Goal: Task Accomplishment & Management: Use online tool/utility

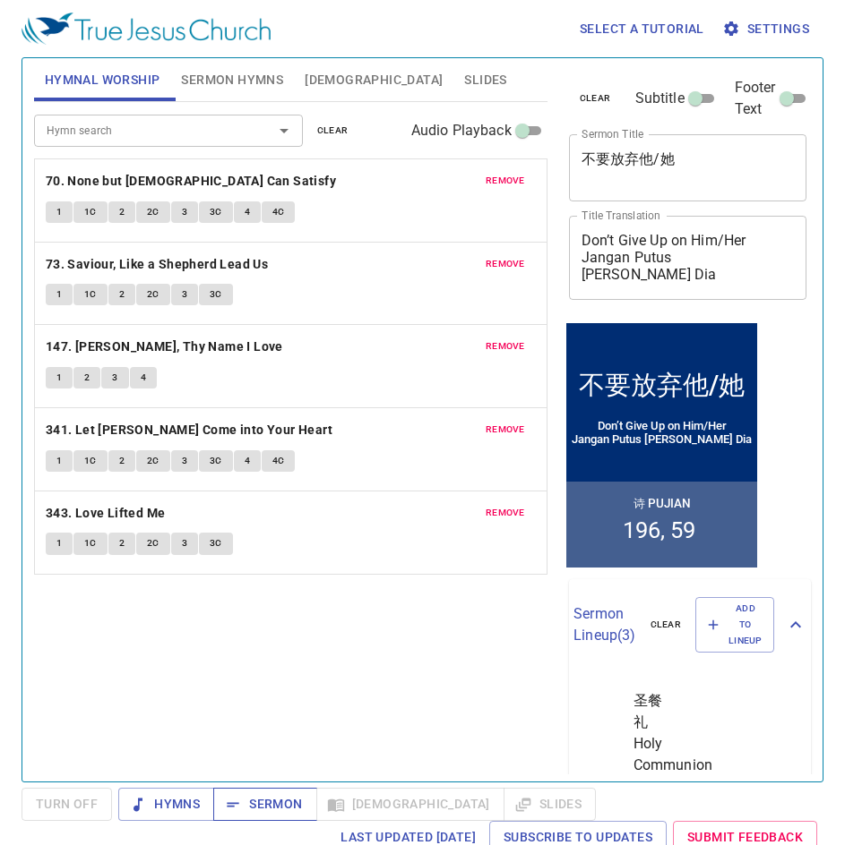
click at [276, 802] on span "Sermon" at bounding box center [264, 804] width 74 height 22
click at [506, 179] on span "remove" at bounding box center [504, 181] width 39 height 16
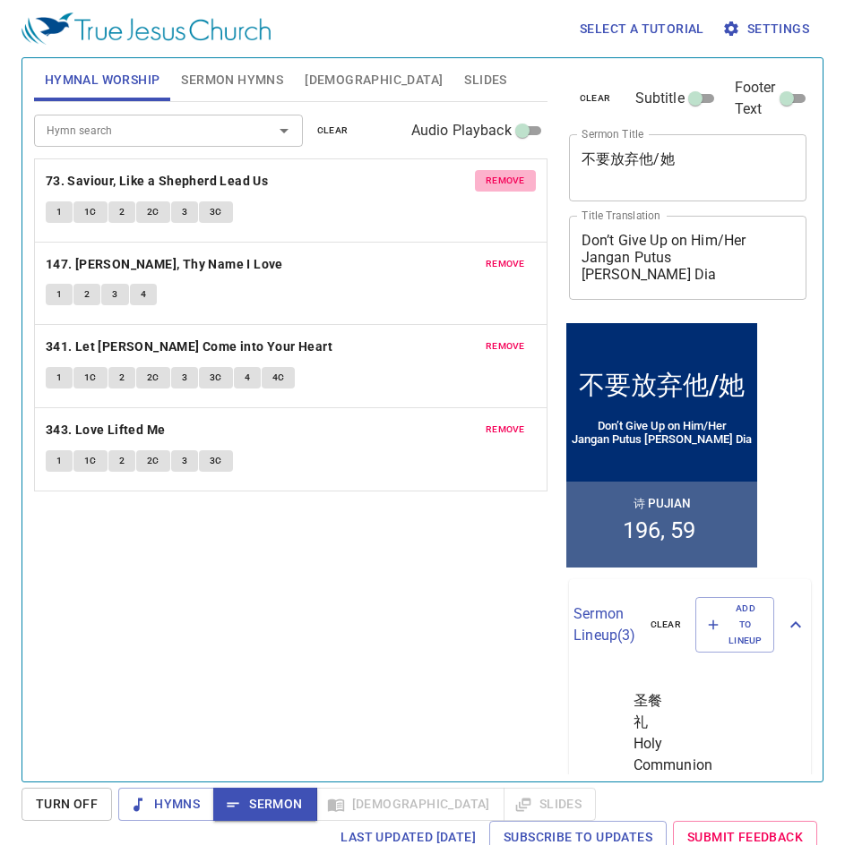
click at [506, 179] on span "remove" at bounding box center [504, 181] width 39 height 16
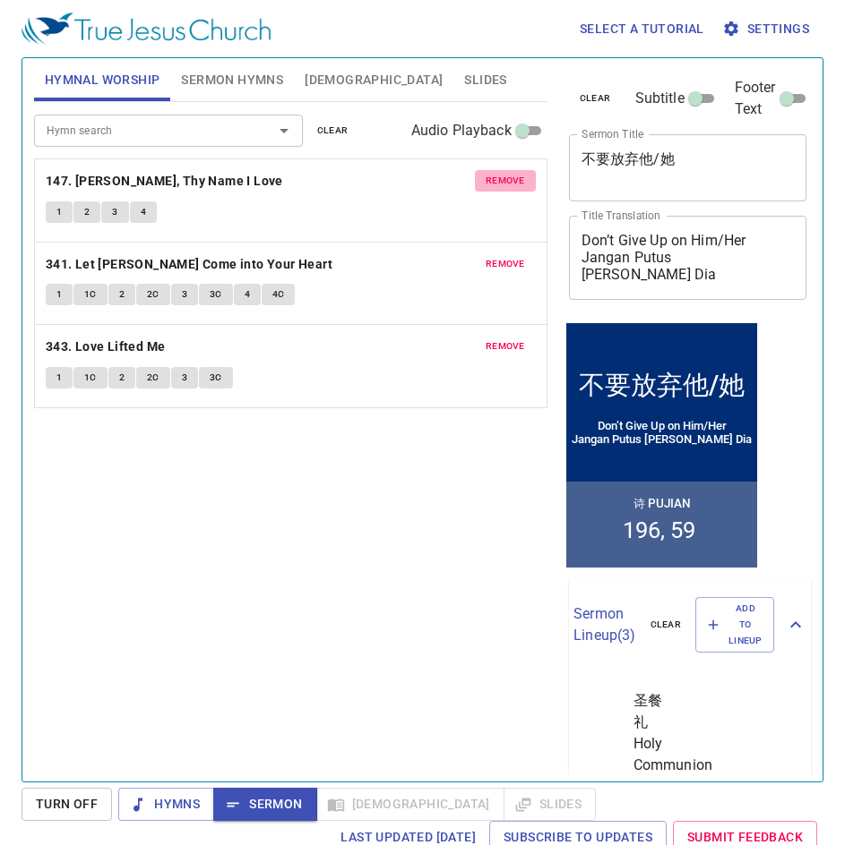
click at [506, 179] on span "remove" at bounding box center [504, 181] width 39 height 16
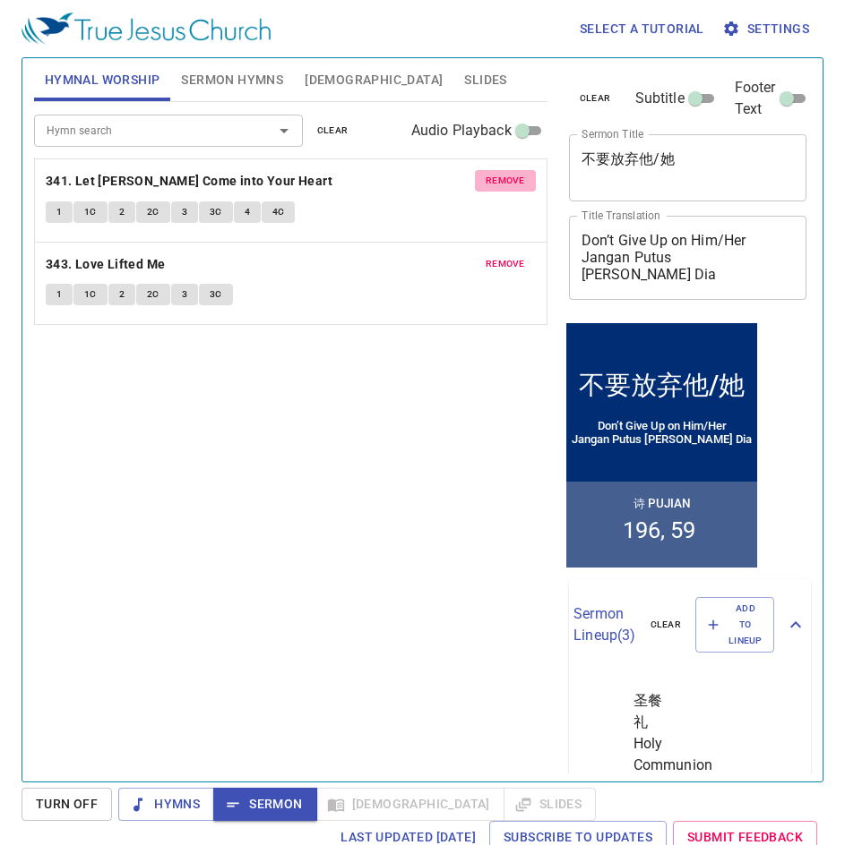
click at [506, 179] on span "remove" at bounding box center [504, 181] width 39 height 16
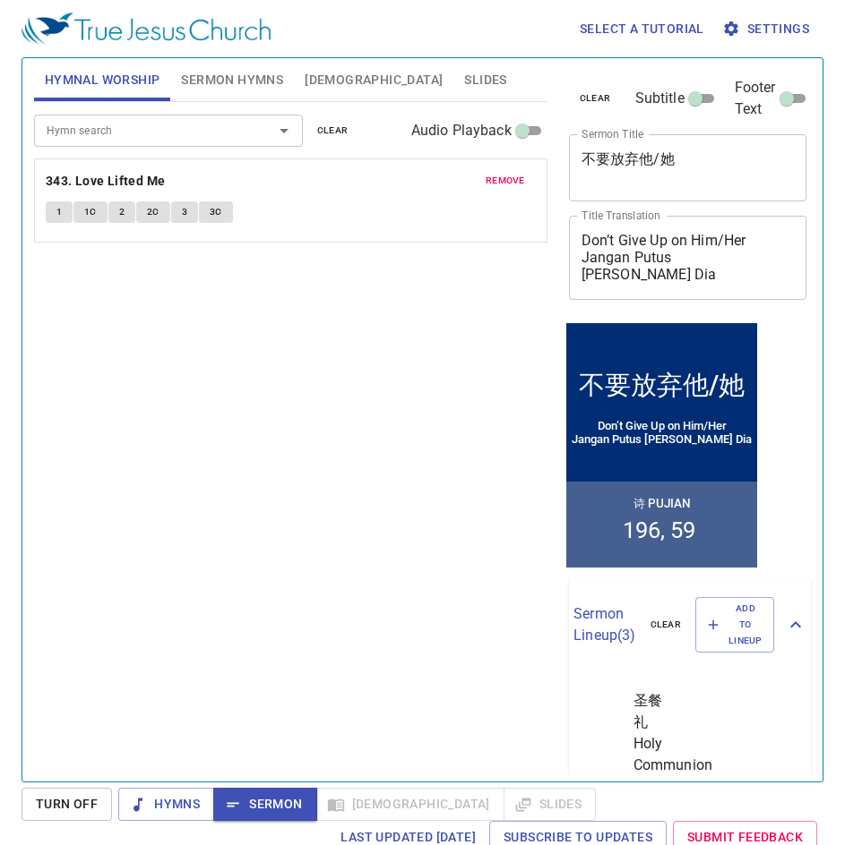
click at [506, 179] on span "remove" at bounding box center [504, 181] width 39 height 16
click at [227, 87] on span "Sermon Hymns" at bounding box center [232, 80] width 102 height 22
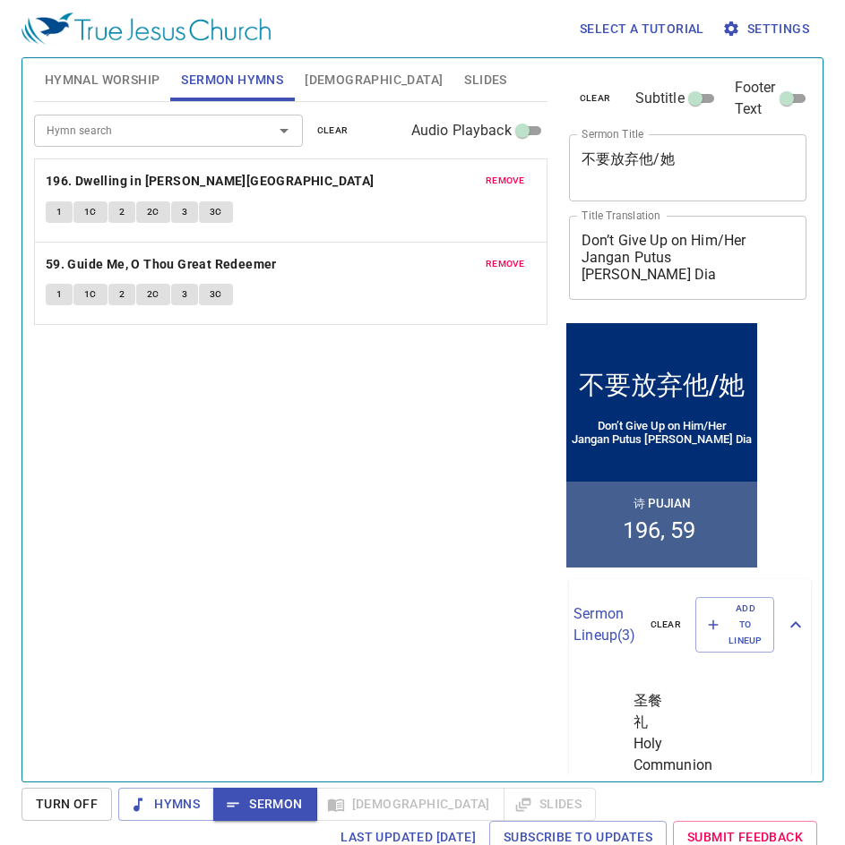
click at [327, 78] on span "[DEMOGRAPHIC_DATA]" at bounding box center [373, 80] width 138 height 22
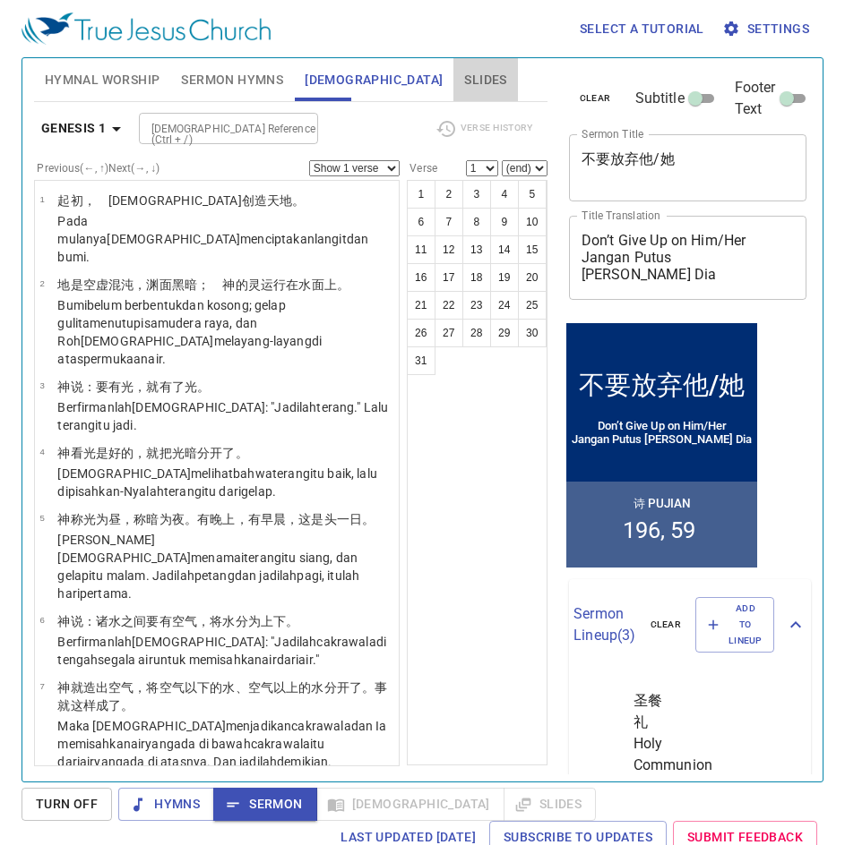
click at [464, 78] on span "Slides" at bounding box center [485, 80] width 42 height 22
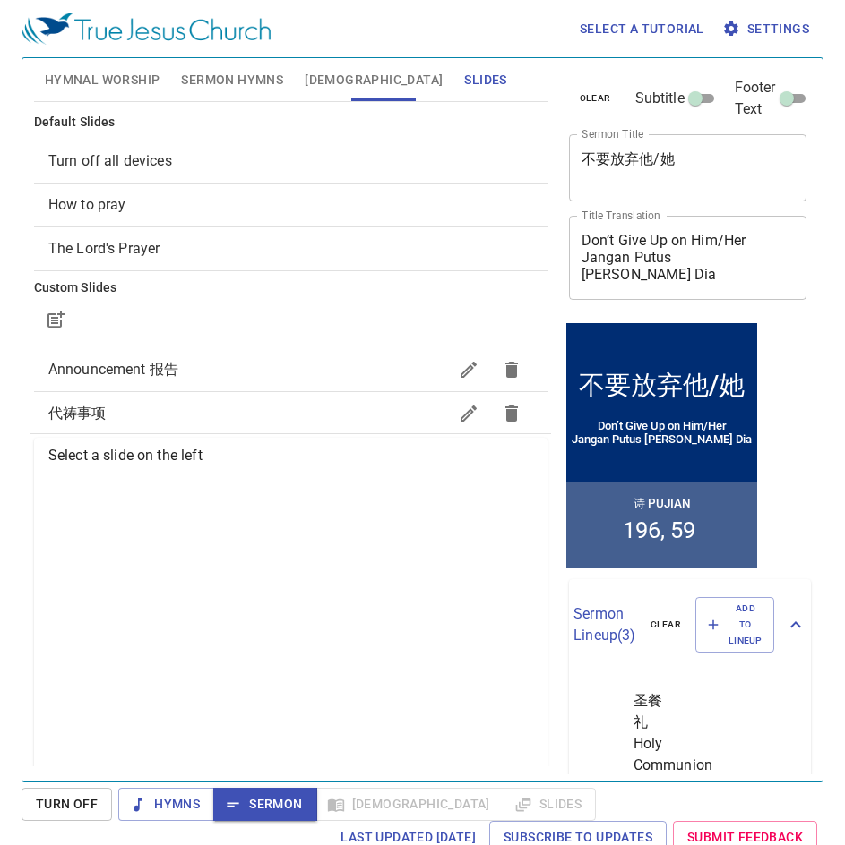
click at [151, 212] on span "How to pray" at bounding box center [290, 204] width 485 height 21
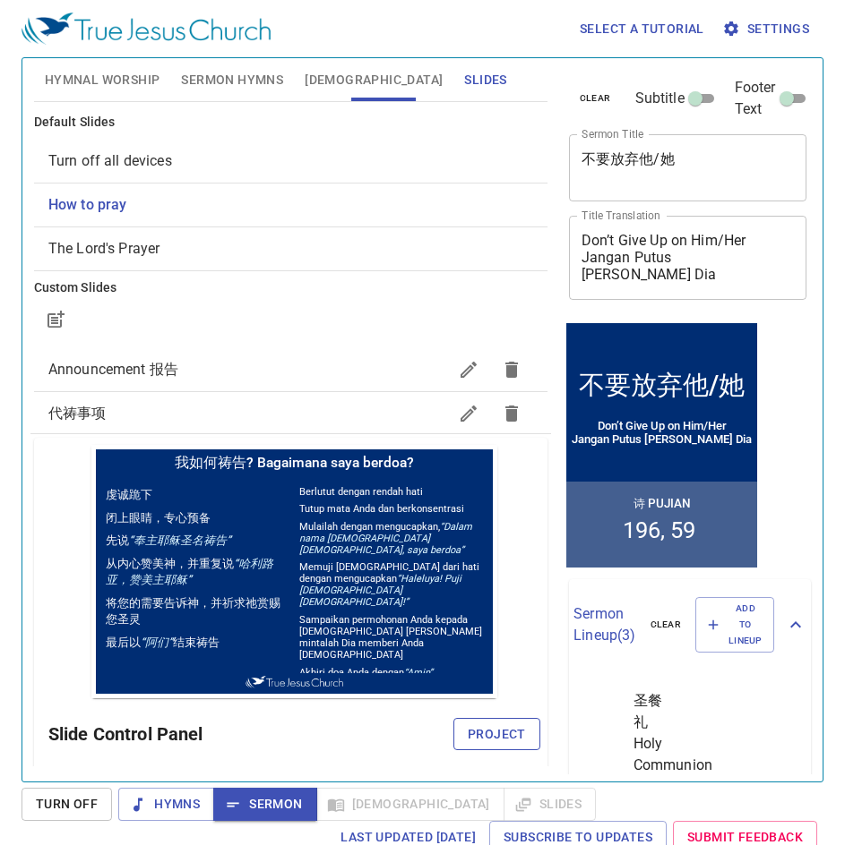
click at [471, 734] on span "Project" at bounding box center [496, 735] width 58 height 22
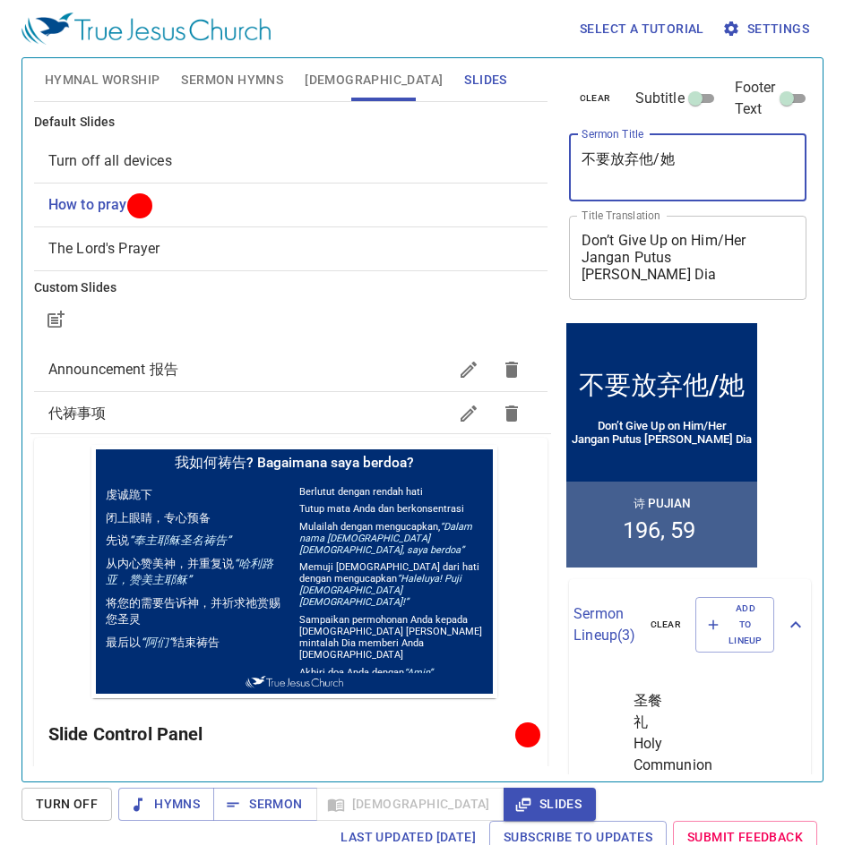
click at [690, 161] on textarea "不要放弃他/她" at bounding box center [687, 167] width 213 height 34
type textarea "不"
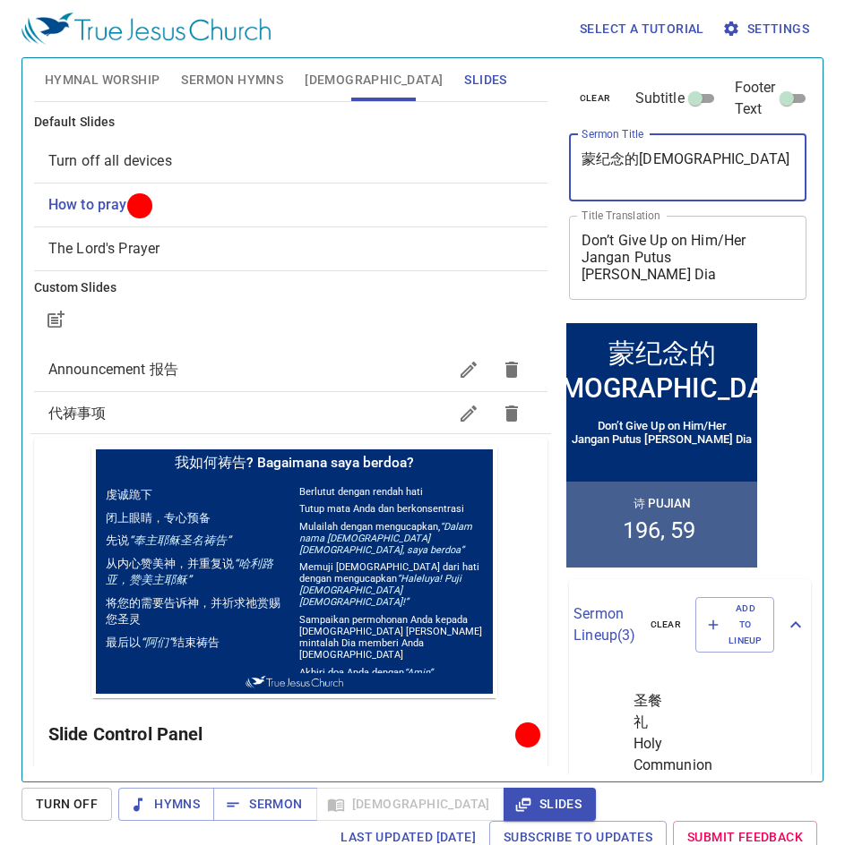
type textarea "蒙纪念的教会"
drag, startPoint x: 687, startPoint y: 284, endPoint x: 586, endPoint y: 254, distance: 105.4
click at [586, 254] on div "Don’t Give Up on Him/Her Jangan Putus Asa Terhadap Dia x Title Translation" at bounding box center [688, 258] width 238 height 84
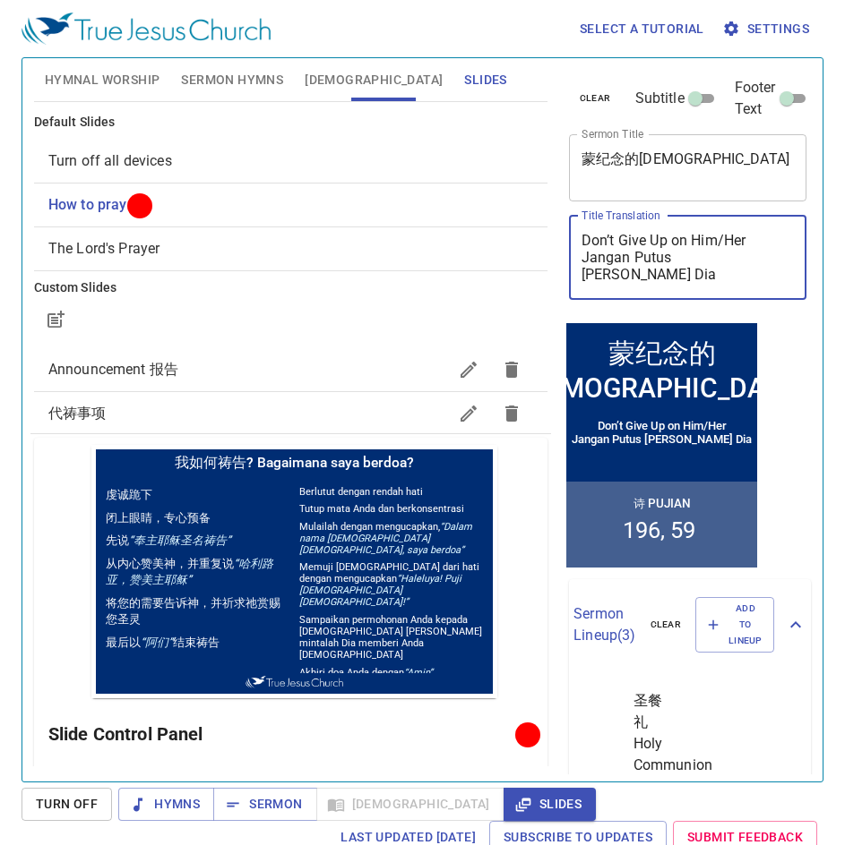
drag, startPoint x: 675, startPoint y: 276, endPoint x: 574, endPoint y: 240, distance: 107.4
click at [574, 240] on div "Don’t Give Up on Him/Her Jangan Putus Asa Terhadap Dia x Title Translation" at bounding box center [688, 258] width 238 height 84
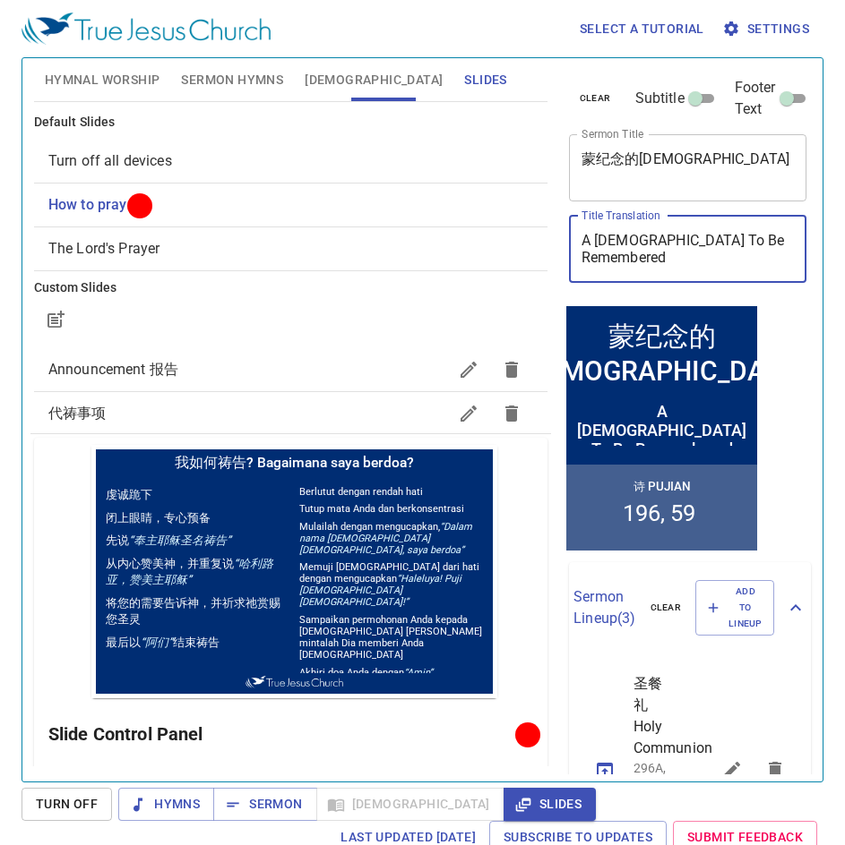
type textarea "A [DEMOGRAPHIC_DATA] To Be Remembered"
click at [224, 84] on span "Sermon Hymns" at bounding box center [232, 80] width 102 height 22
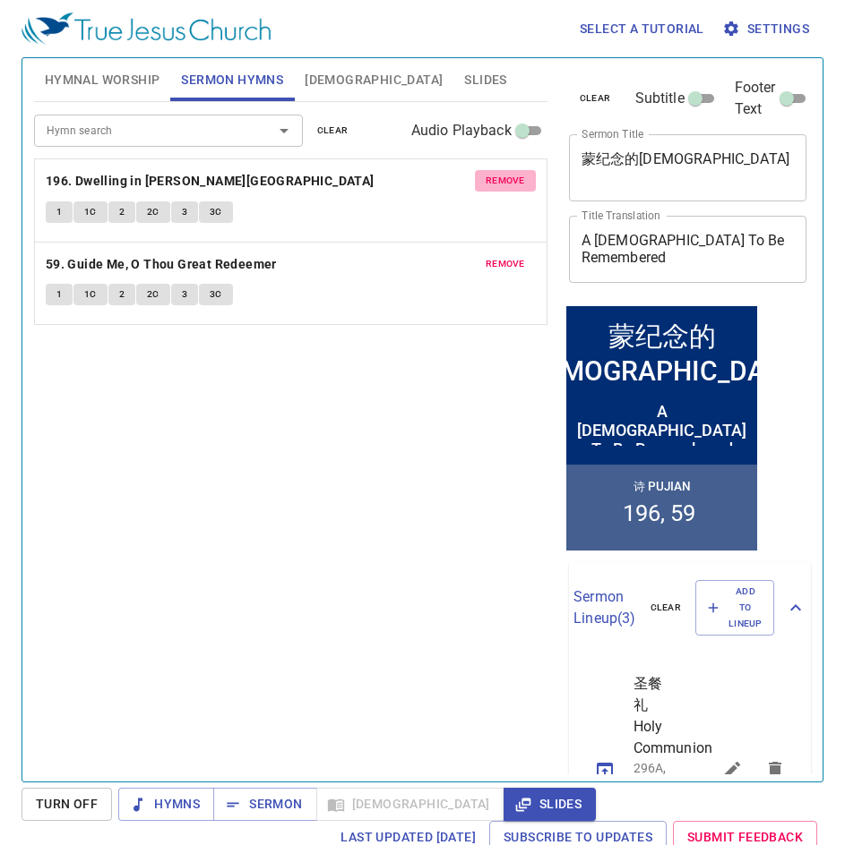
click at [510, 183] on span "remove" at bounding box center [504, 181] width 39 height 16
click at [510, 256] on span "remove" at bounding box center [504, 264] width 39 height 16
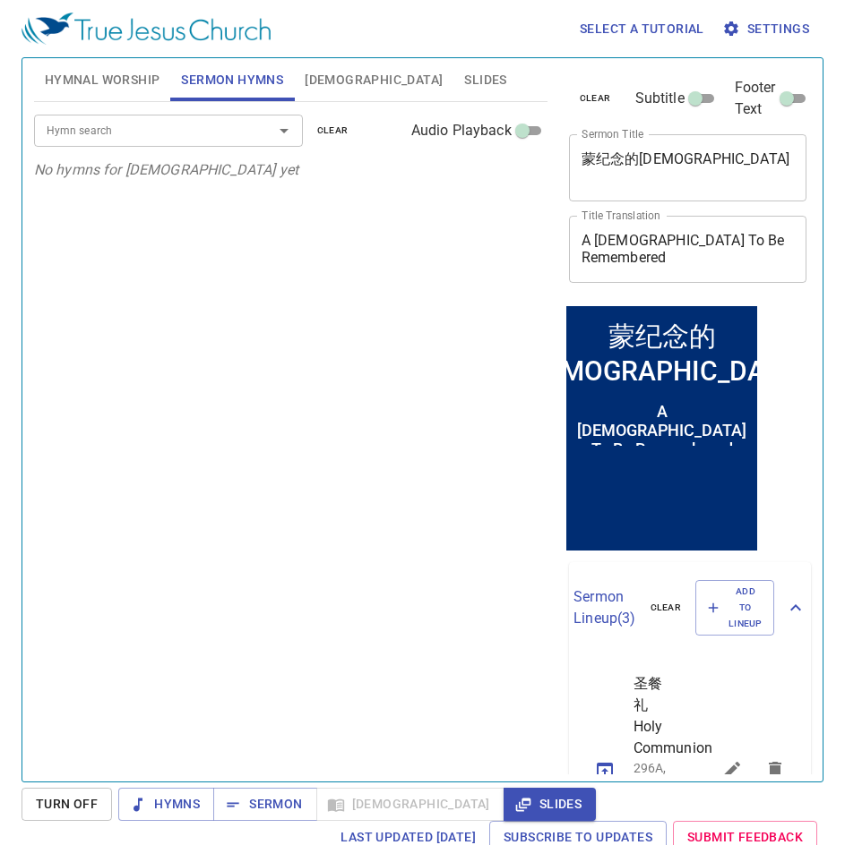
click at [287, 133] on icon "Open" at bounding box center [283, 130] width 21 height 21
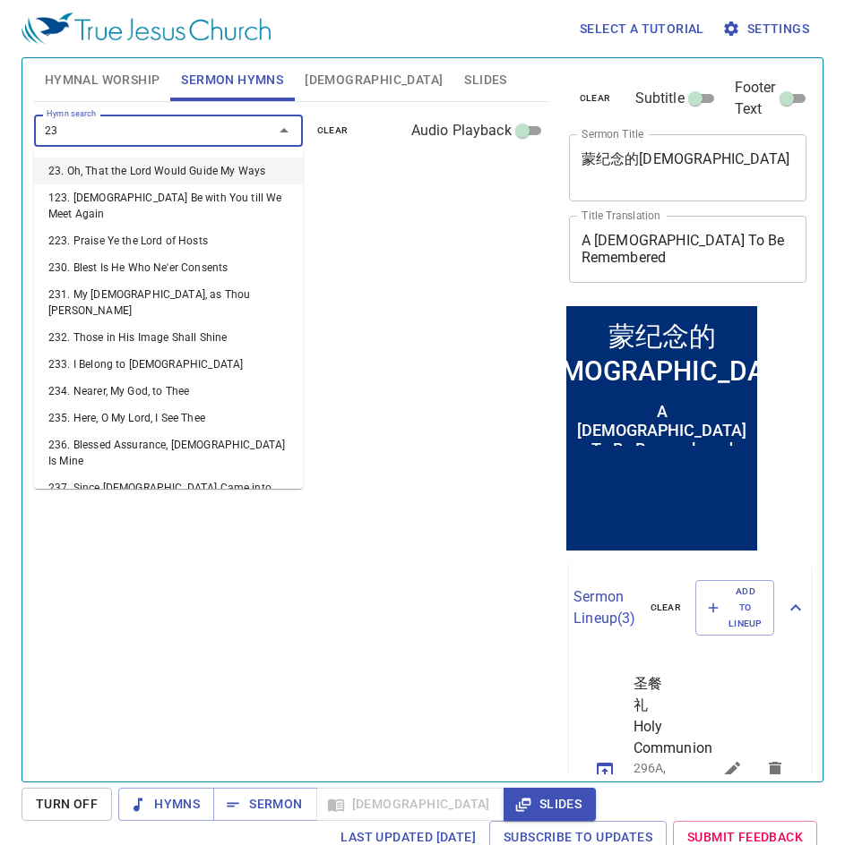
type input "232"
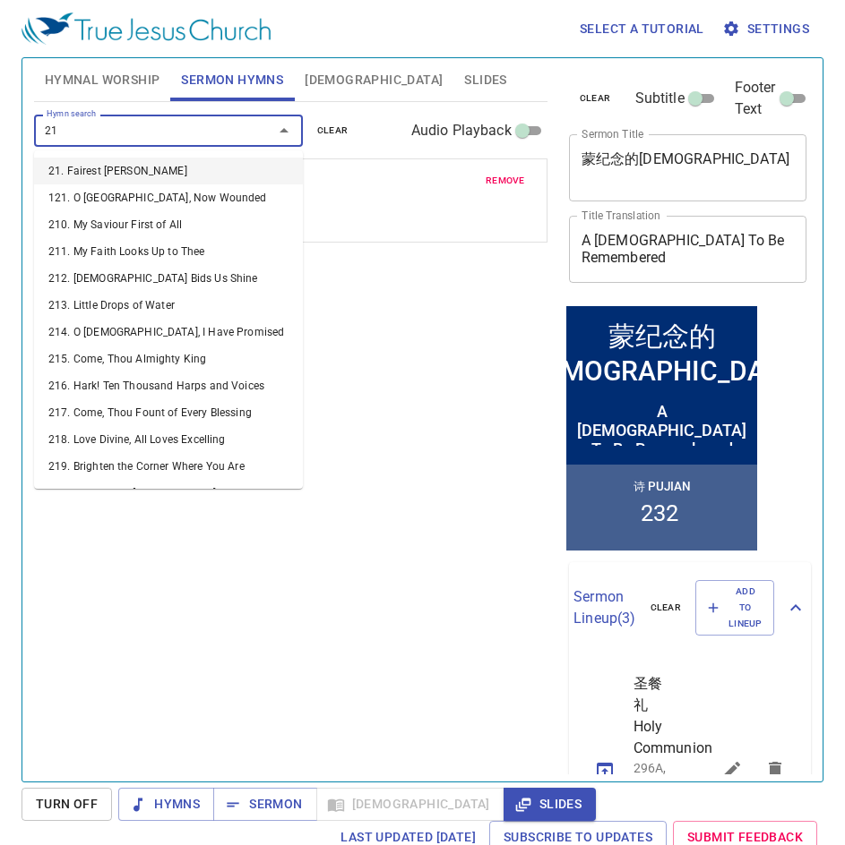
type input "219"
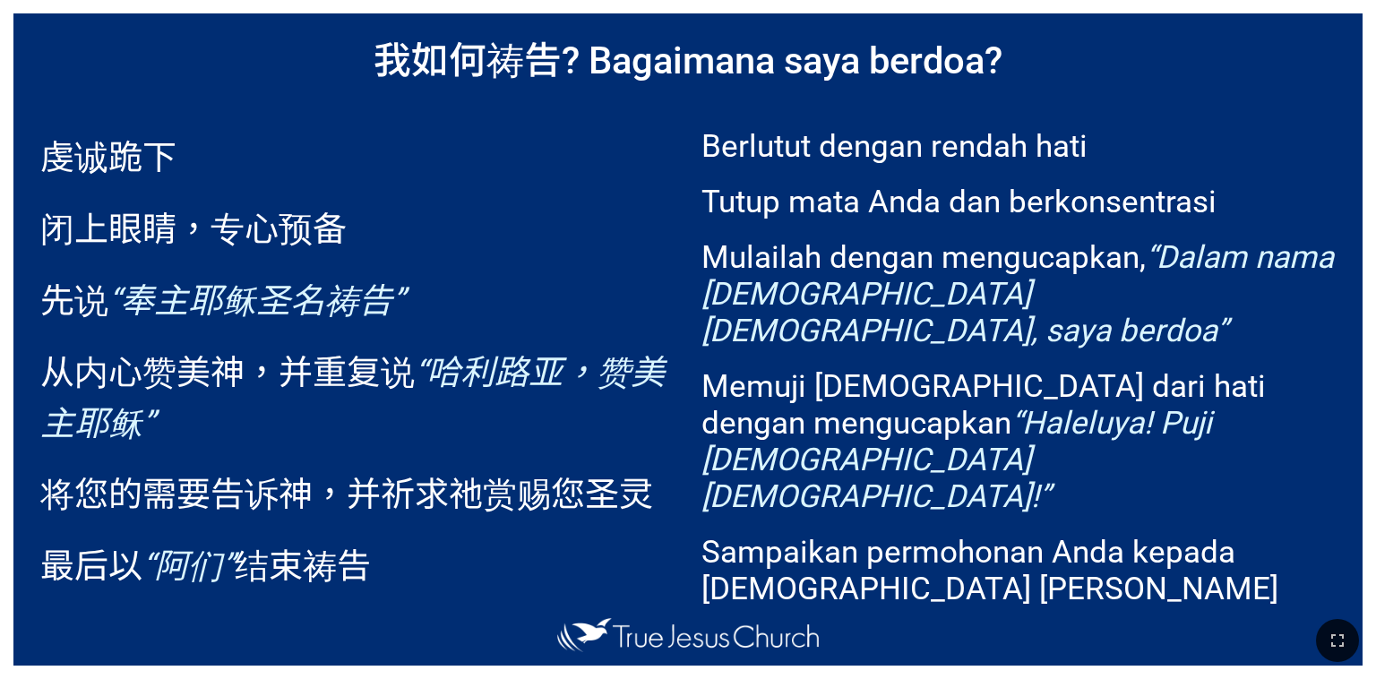
drag, startPoint x: 1342, startPoint y: 642, endPoint x: 1342, endPoint y: 694, distance: 51.9
click at [1342, 642] on icon "button" at bounding box center [1336, 640] width 21 height 21
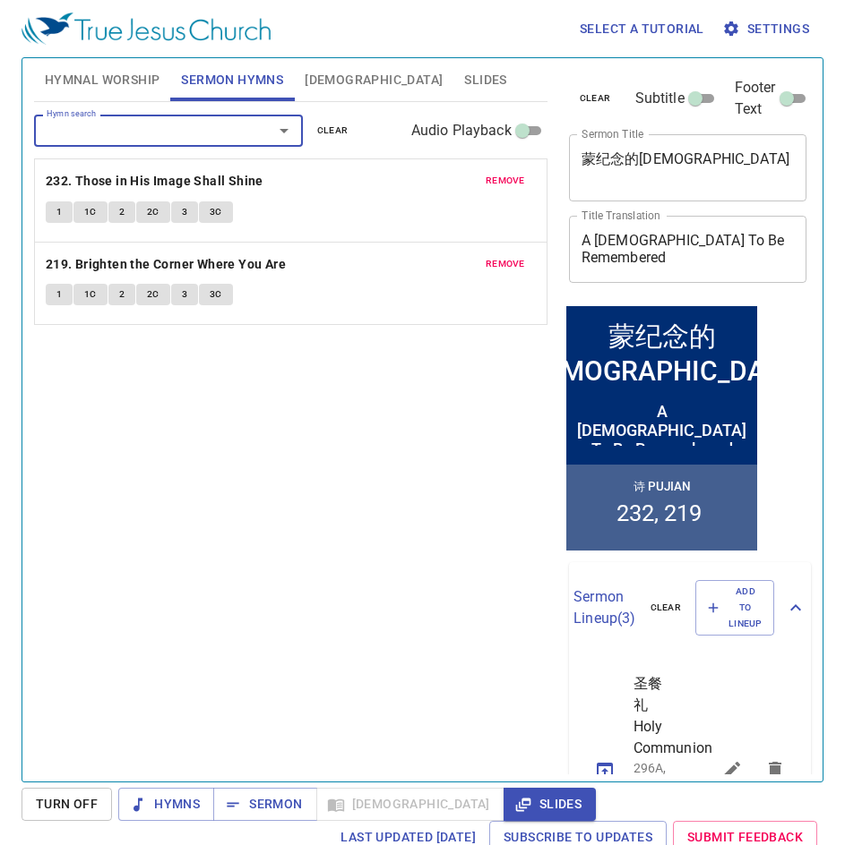
click at [116, 72] on span "Hymnal Worship" at bounding box center [103, 80] width 116 height 22
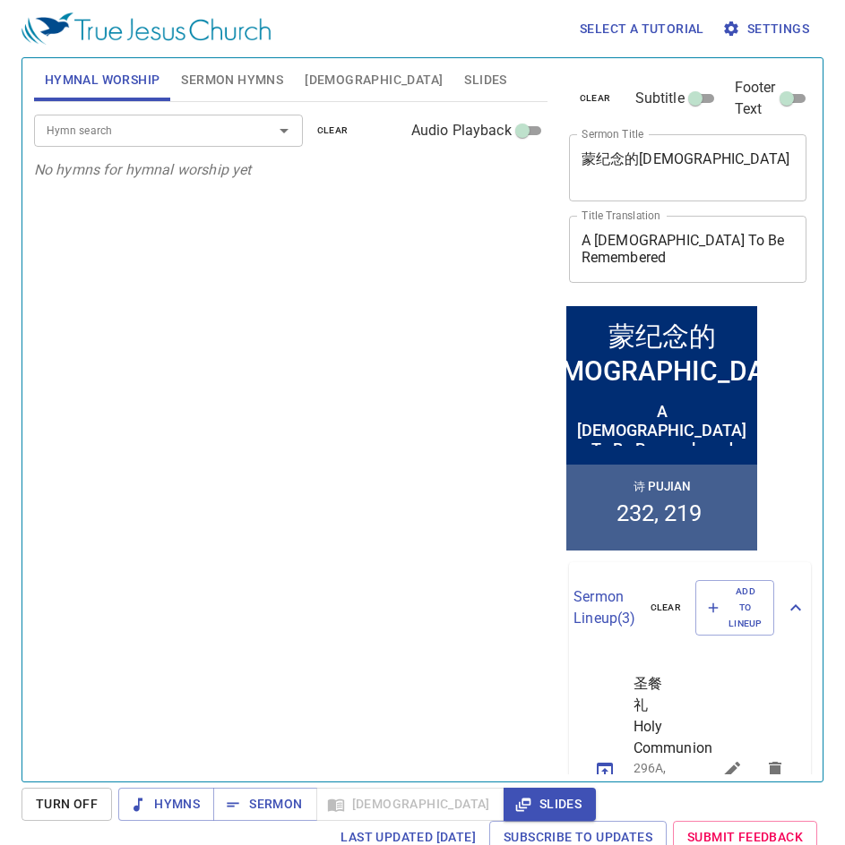
click at [147, 138] on input "Hymn search" at bounding box center [141, 130] width 205 height 21
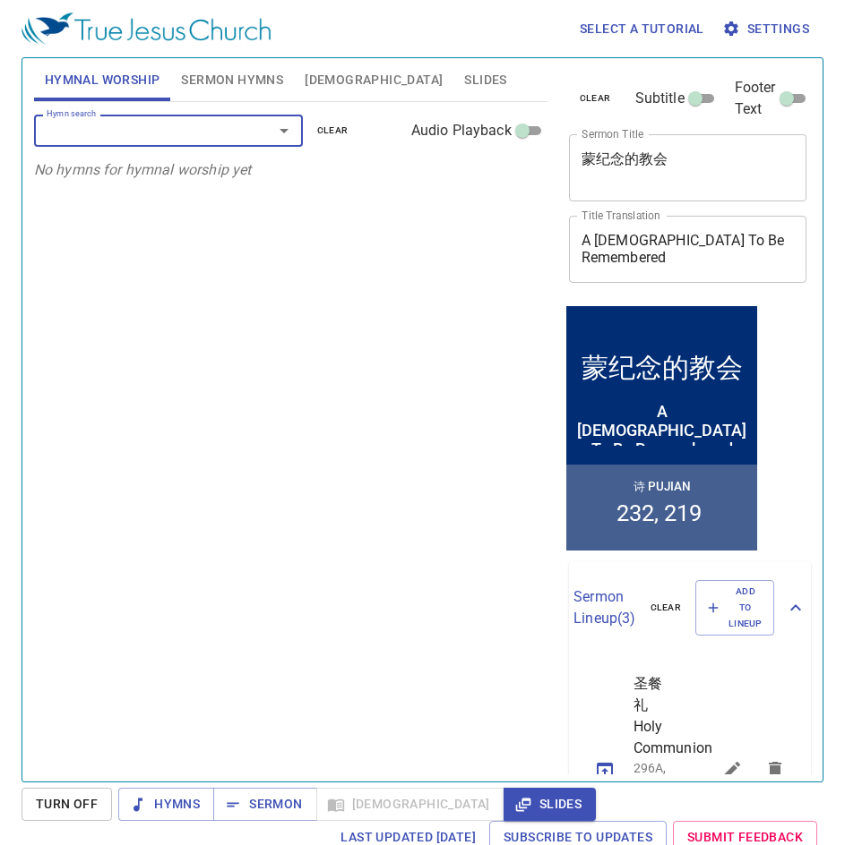
click at [243, 137] on input "Hymn search" at bounding box center [141, 130] width 205 height 21
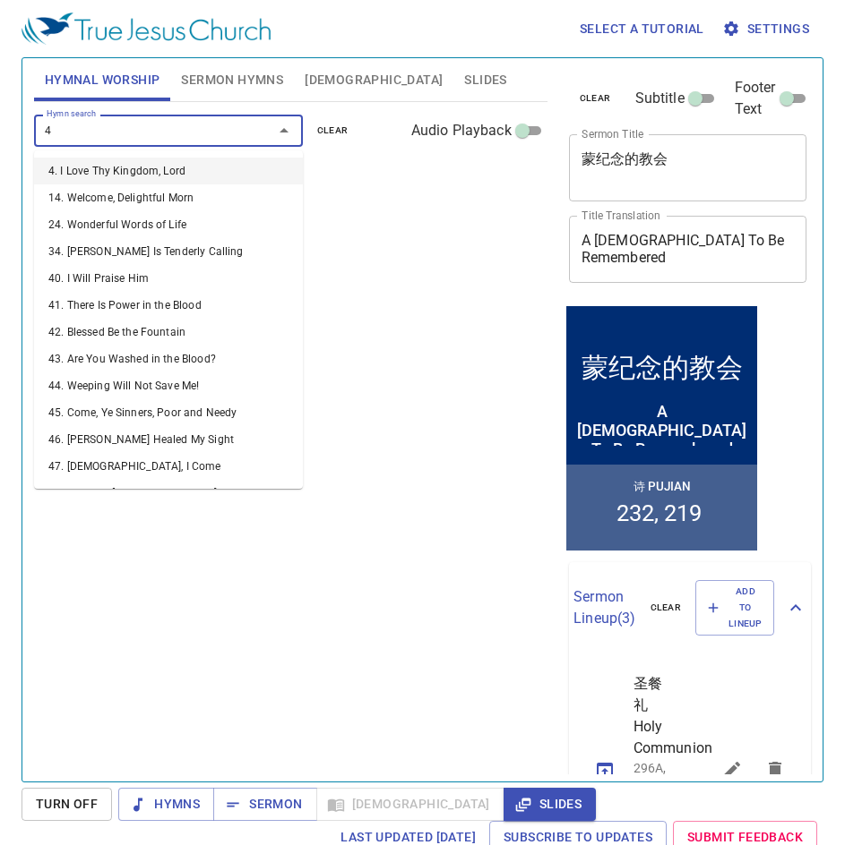
type input "41"
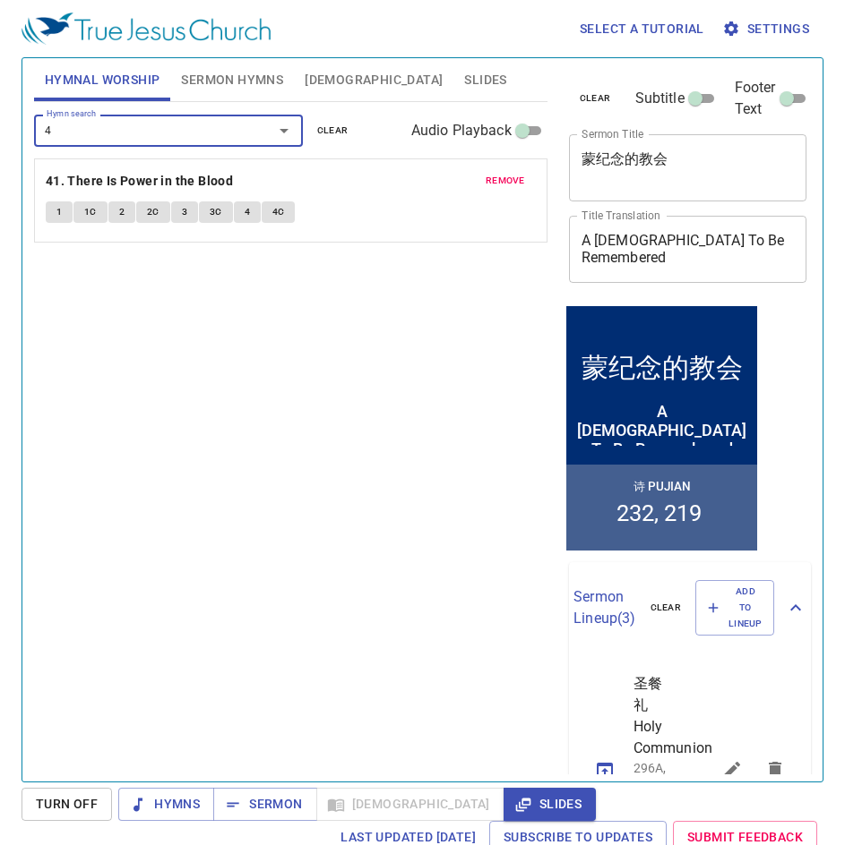
type input "43"
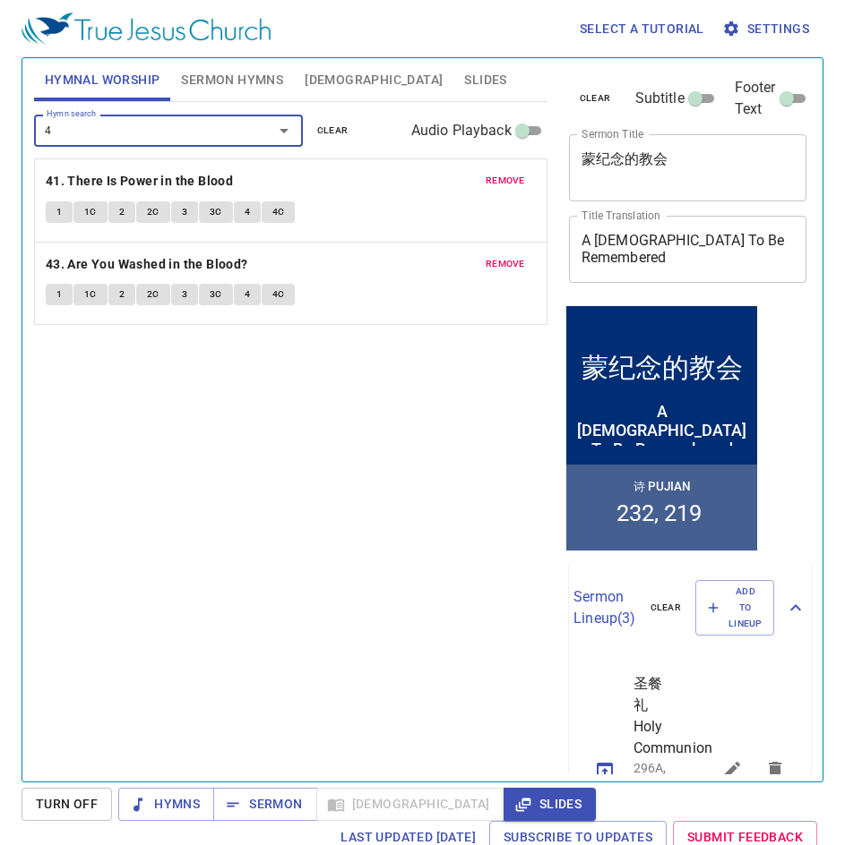
type input "45"
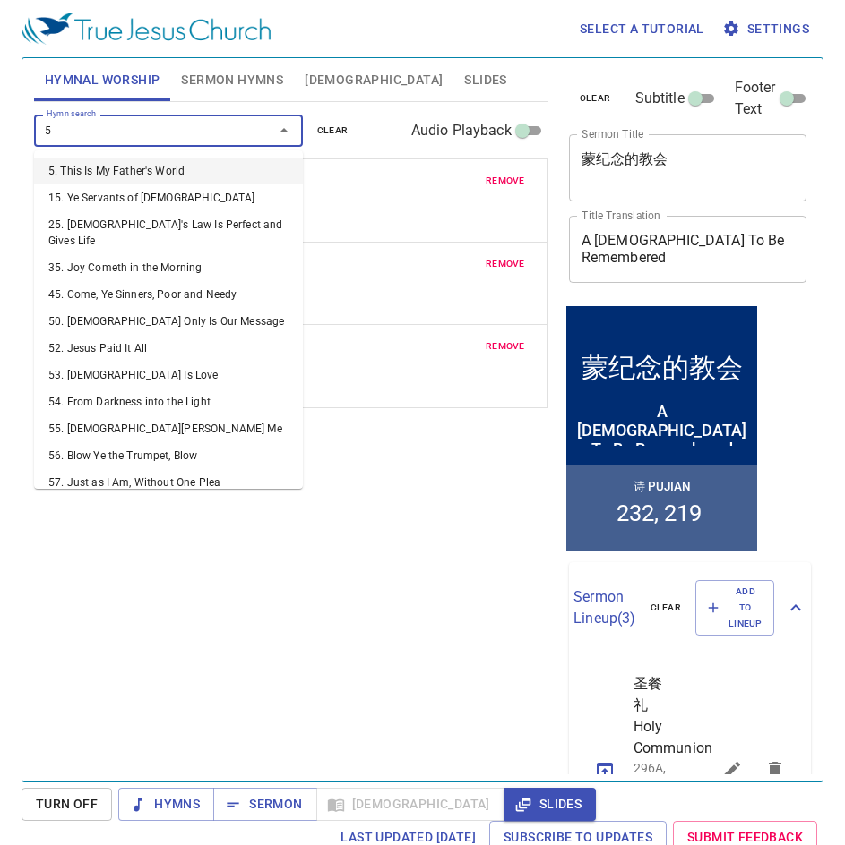
type input "50"
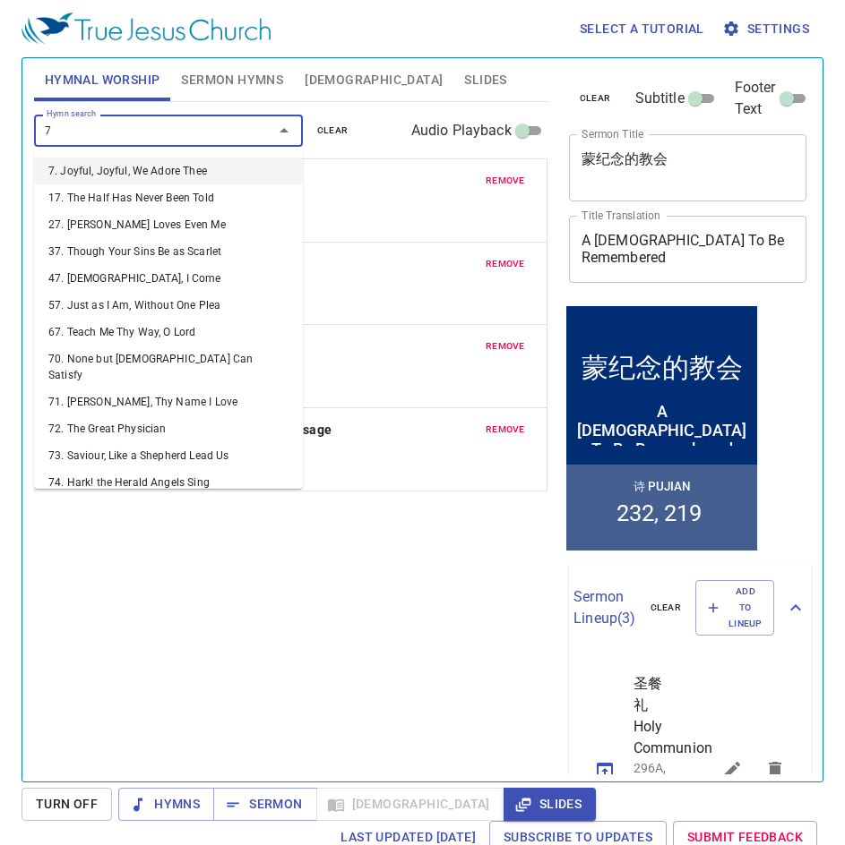
type input "76"
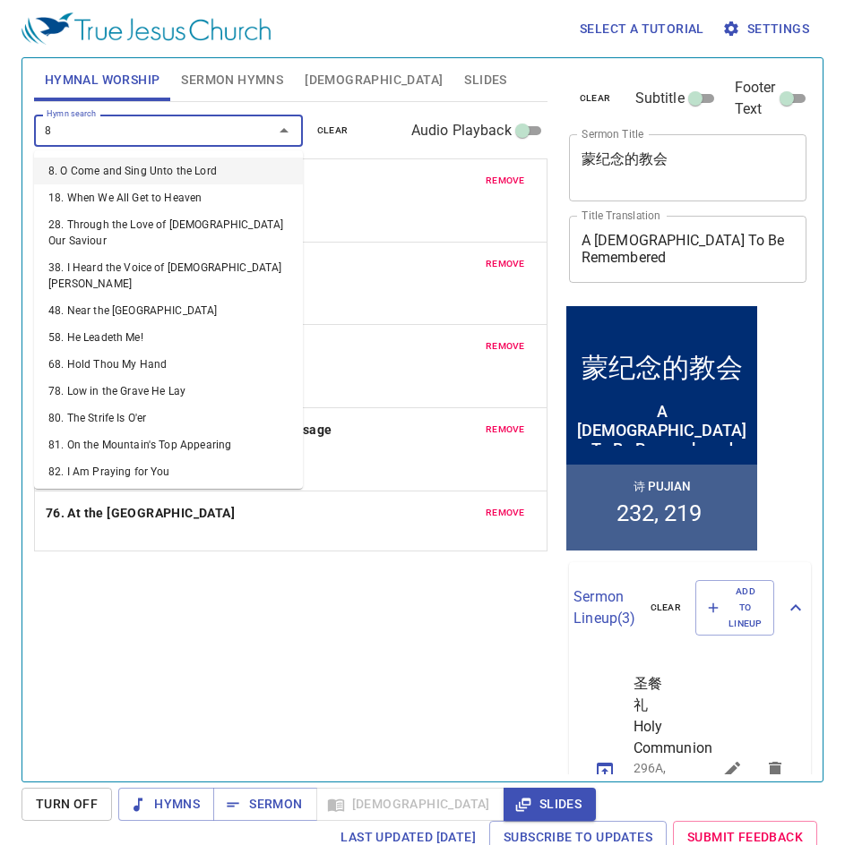
type input "87"
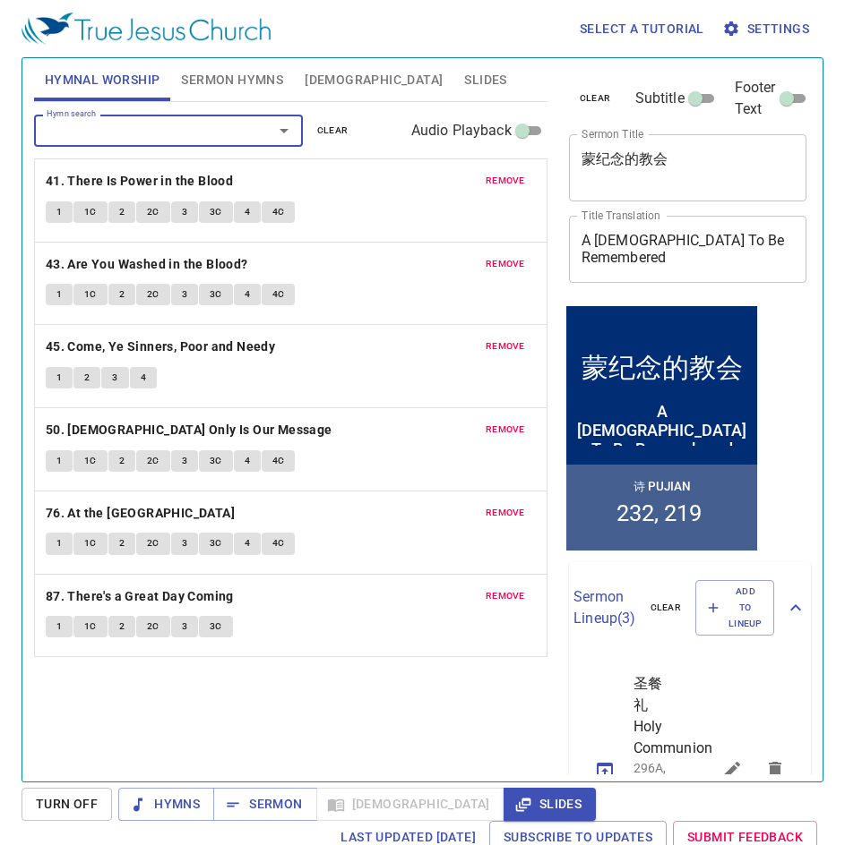
click at [270, 76] on span "Sermon Hymns" at bounding box center [232, 80] width 102 height 22
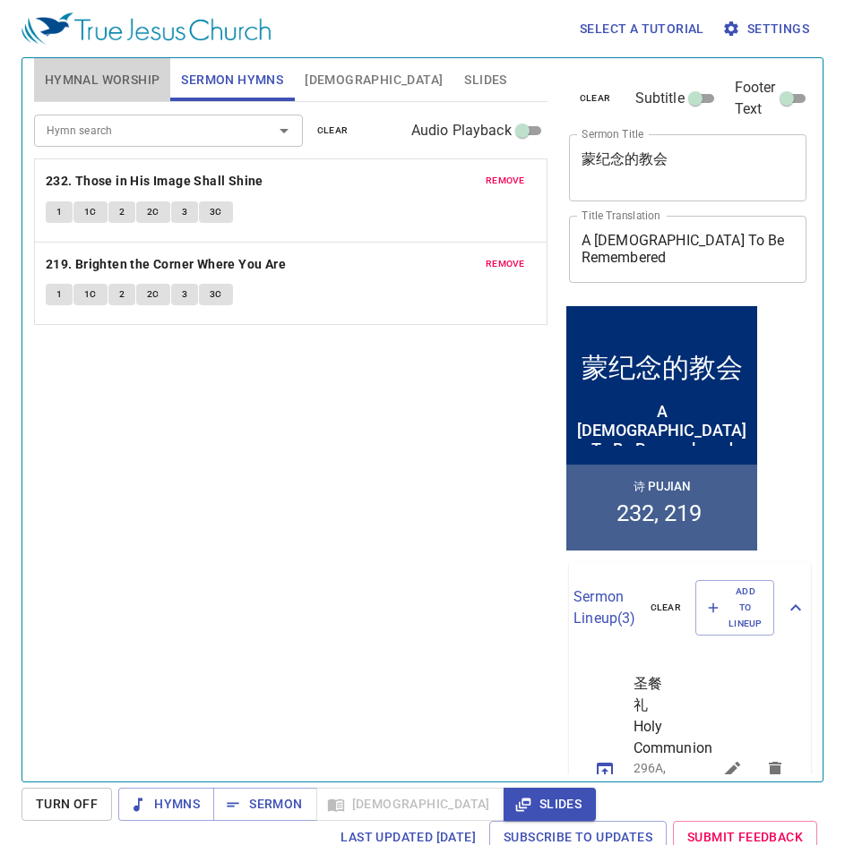
click at [150, 67] on button "Hymnal Worship" at bounding box center [102, 79] width 137 height 43
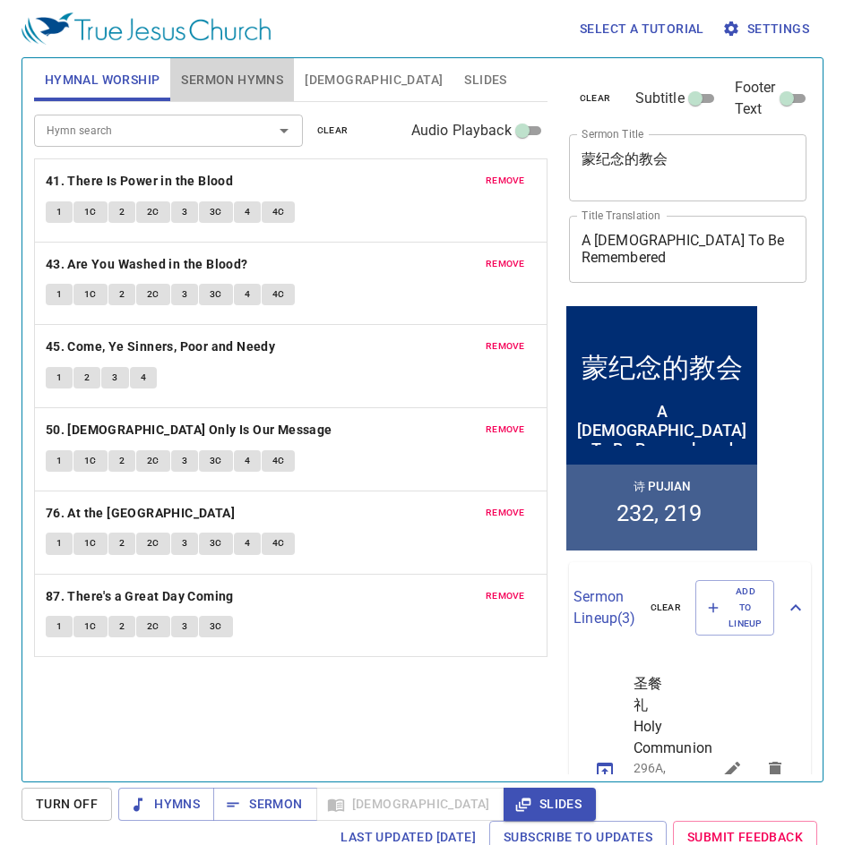
click at [259, 91] on button "Sermon Hymns" at bounding box center [232, 79] width 124 height 43
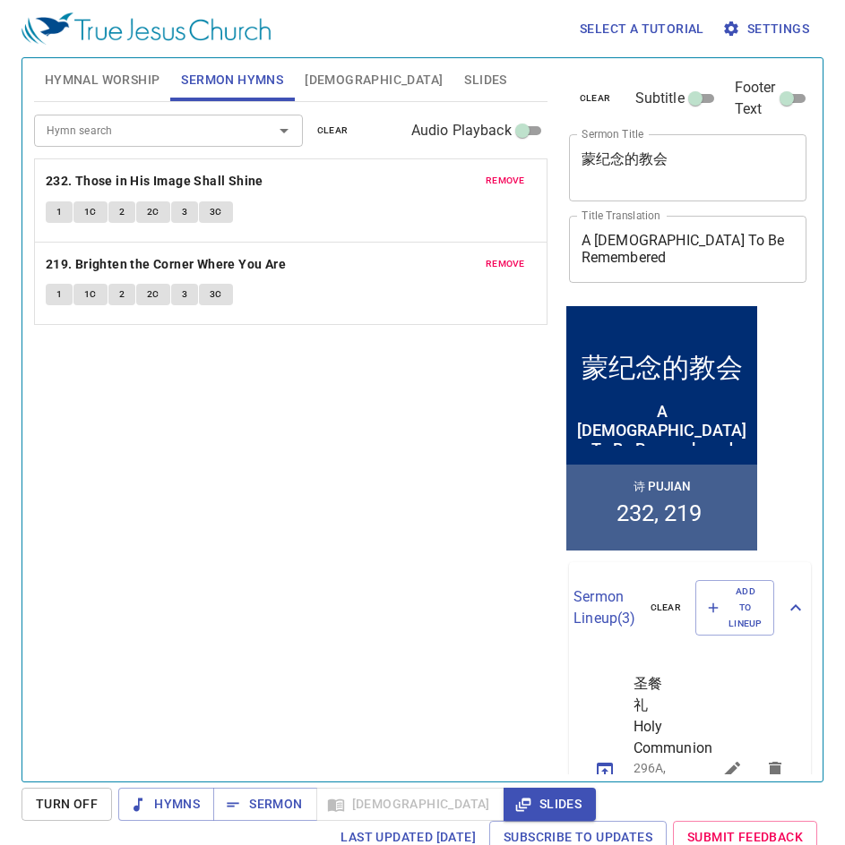
click at [120, 105] on div "Hymn search Hymn search clear Audio Playback" at bounding box center [290, 130] width 513 height 57
click at [117, 90] on span "Hymnal Worship" at bounding box center [103, 80] width 116 height 22
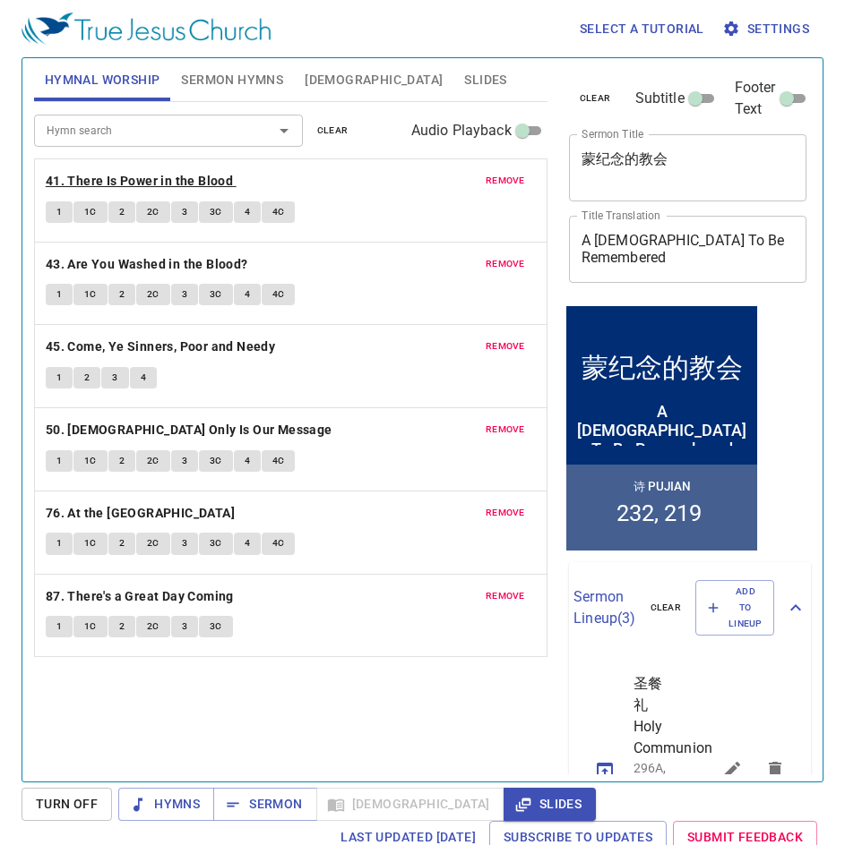
click at [143, 175] on b "41. There Is Power in the Blood" at bounding box center [139, 181] width 187 height 22
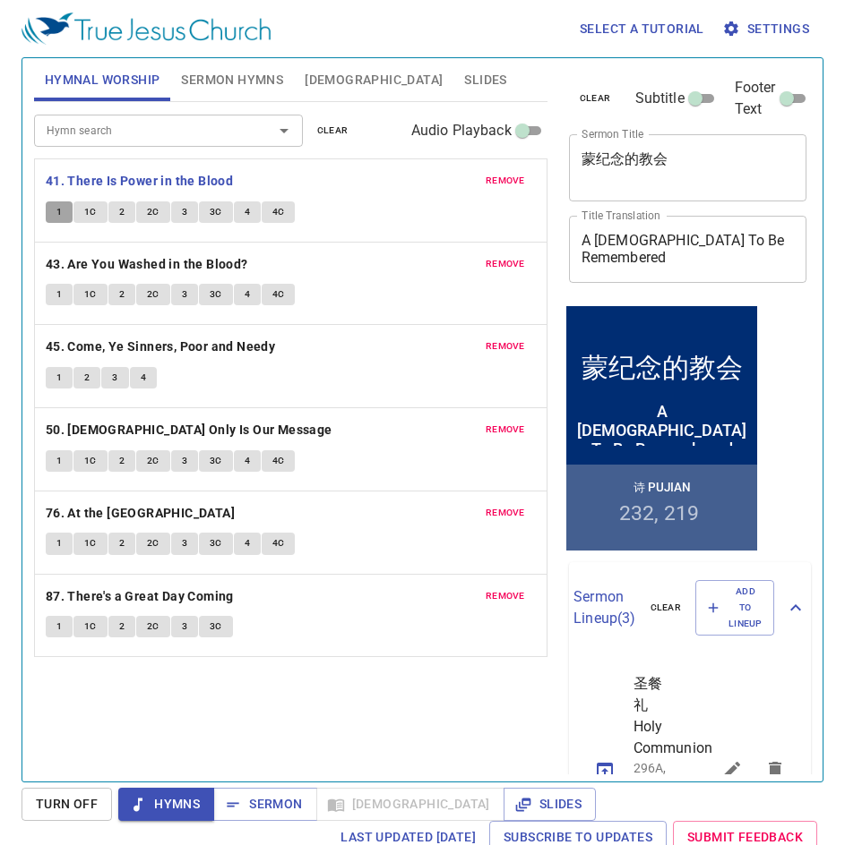
click at [61, 215] on span "1" at bounding box center [58, 212] width 5 height 16
click at [750, 39] on span "Settings" at bounding box center [766, 29] width 83 height 22
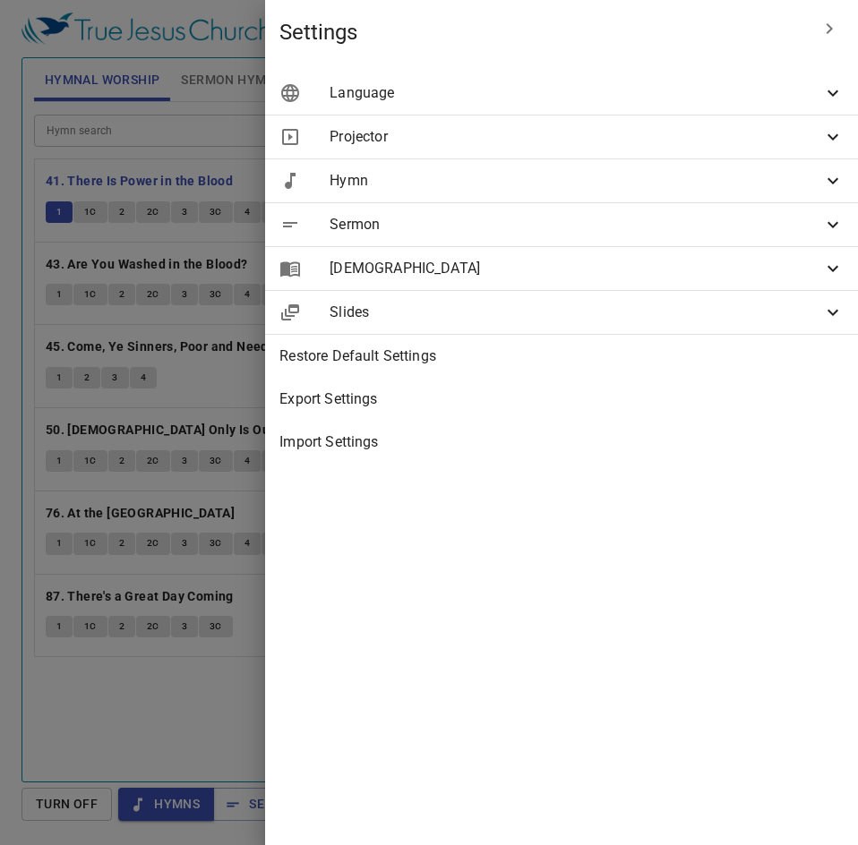
click at [501, 106] on div "Language" at bounding box center [561, 93] width 593 height 43
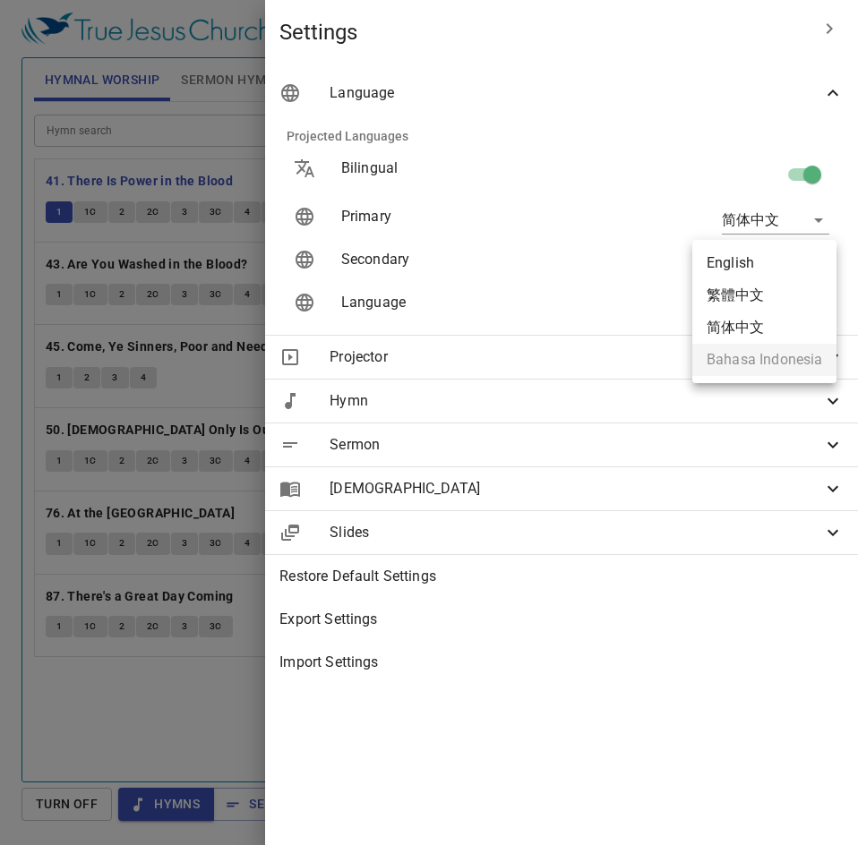
click at [783, 270] on body "Select a tutorial Settings Hymnal Worship Sermon Hymns Bible Slides Hymn search…" at bounding box center [429, 422] width 858 height 845
click at [762, 266] on li "English" at bounding box center [764, 263] width 144 height 32
type input "en"
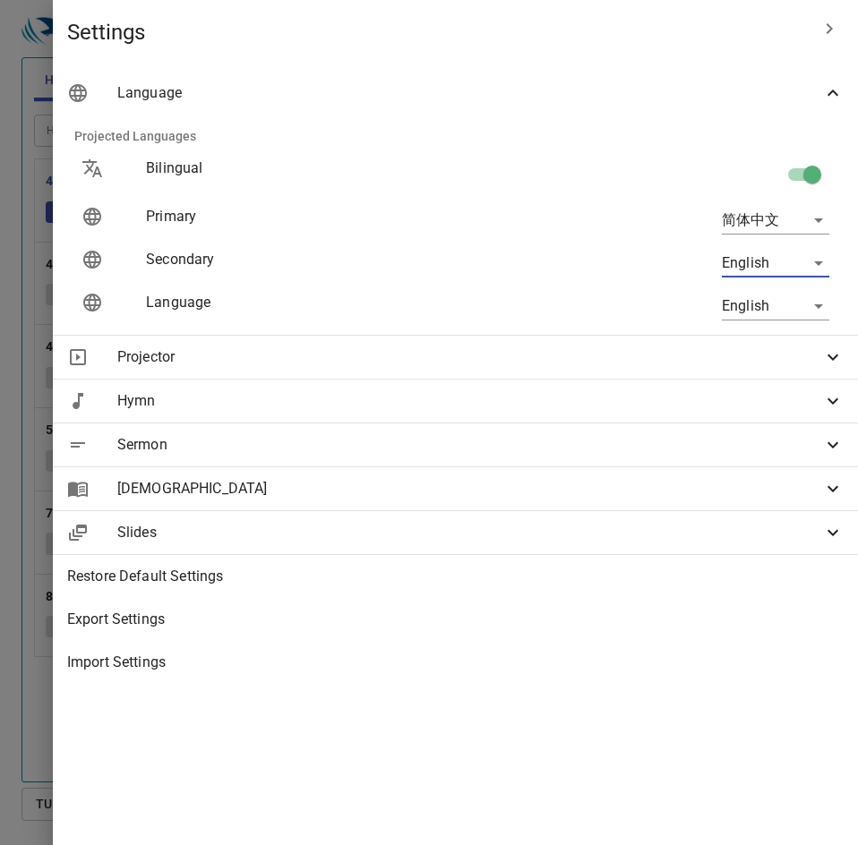
click at [278, 157] on div at bounding box center [429, 422] width 858 height 845
